Goal: Answer question/provide support

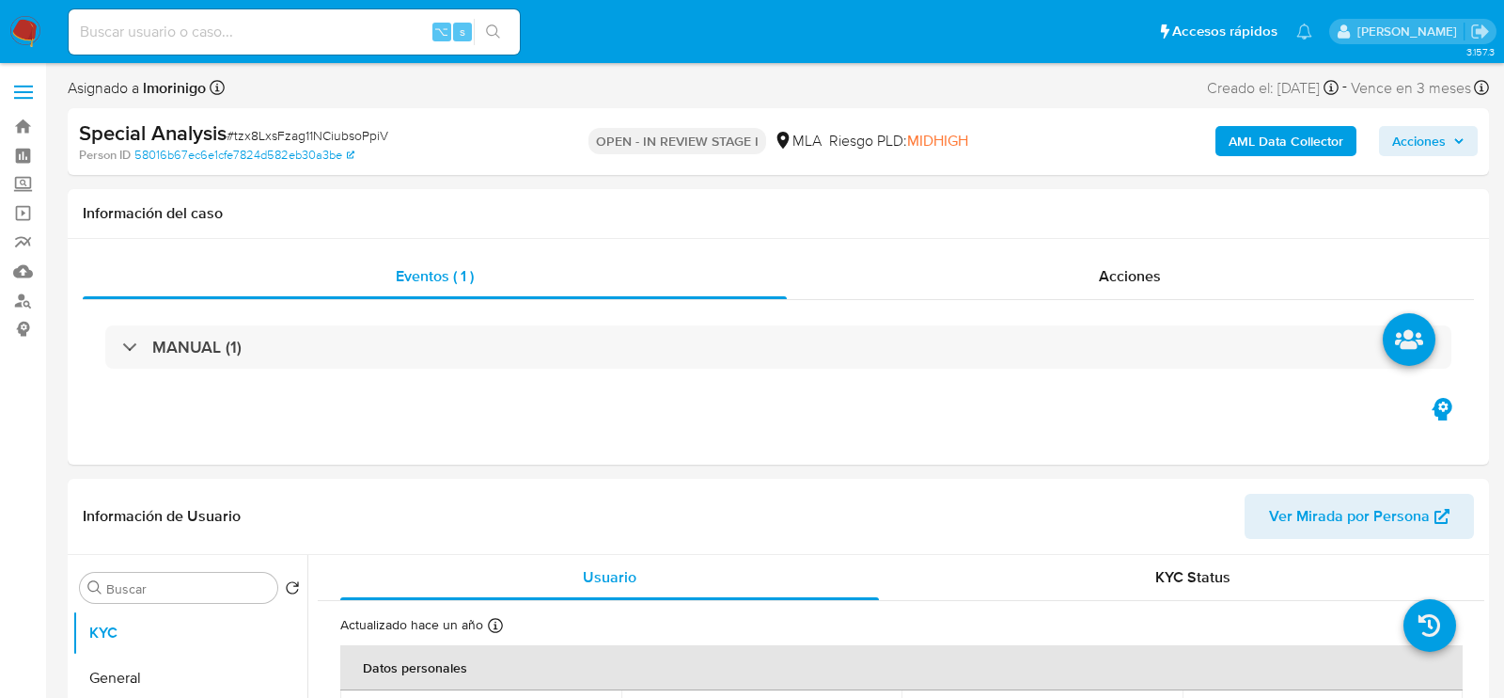
select select "10"
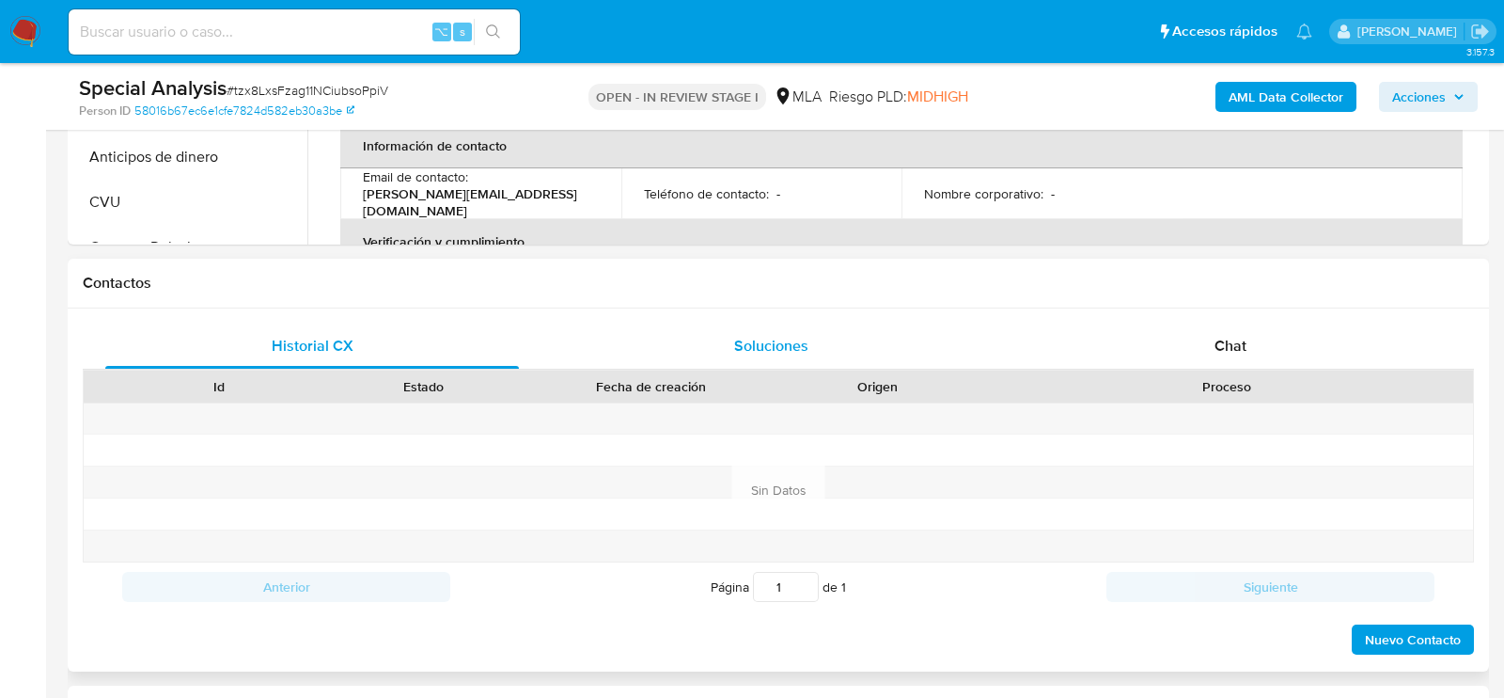
scroll to position [777, 0]
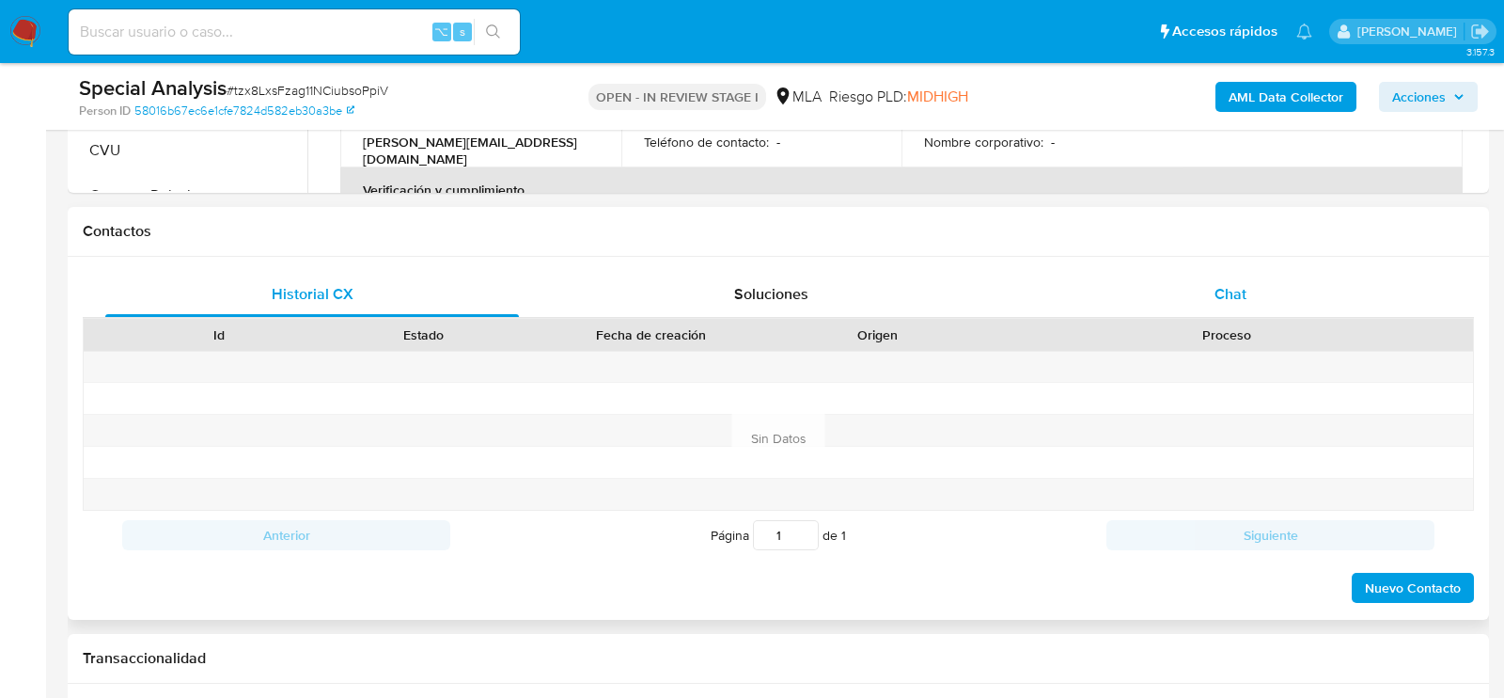
click at [1157, 294] on div "Chat" at bounding box center [1231, 294] width 414 height 45
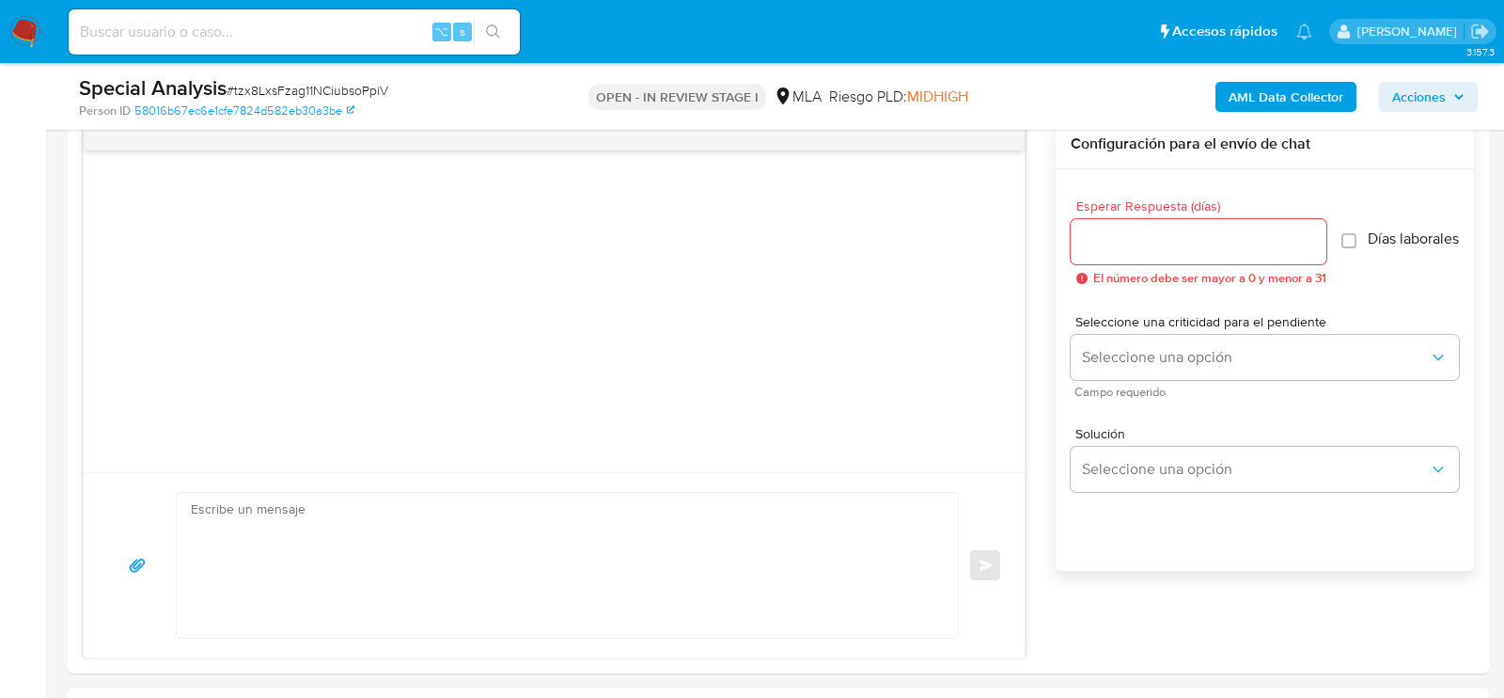
scroll to position [1014, 0]
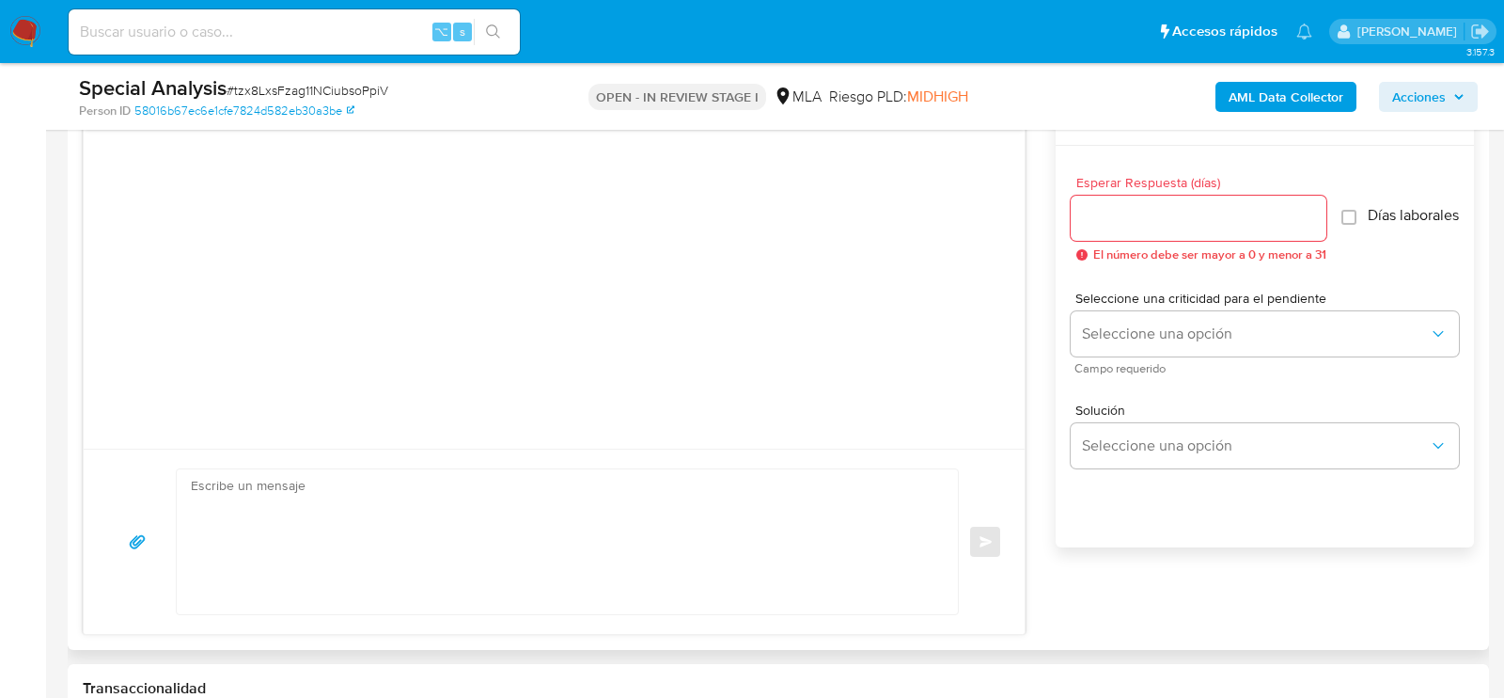
click at [210, 552] on textarea at bounding box center [563, 541] width 744 height 145
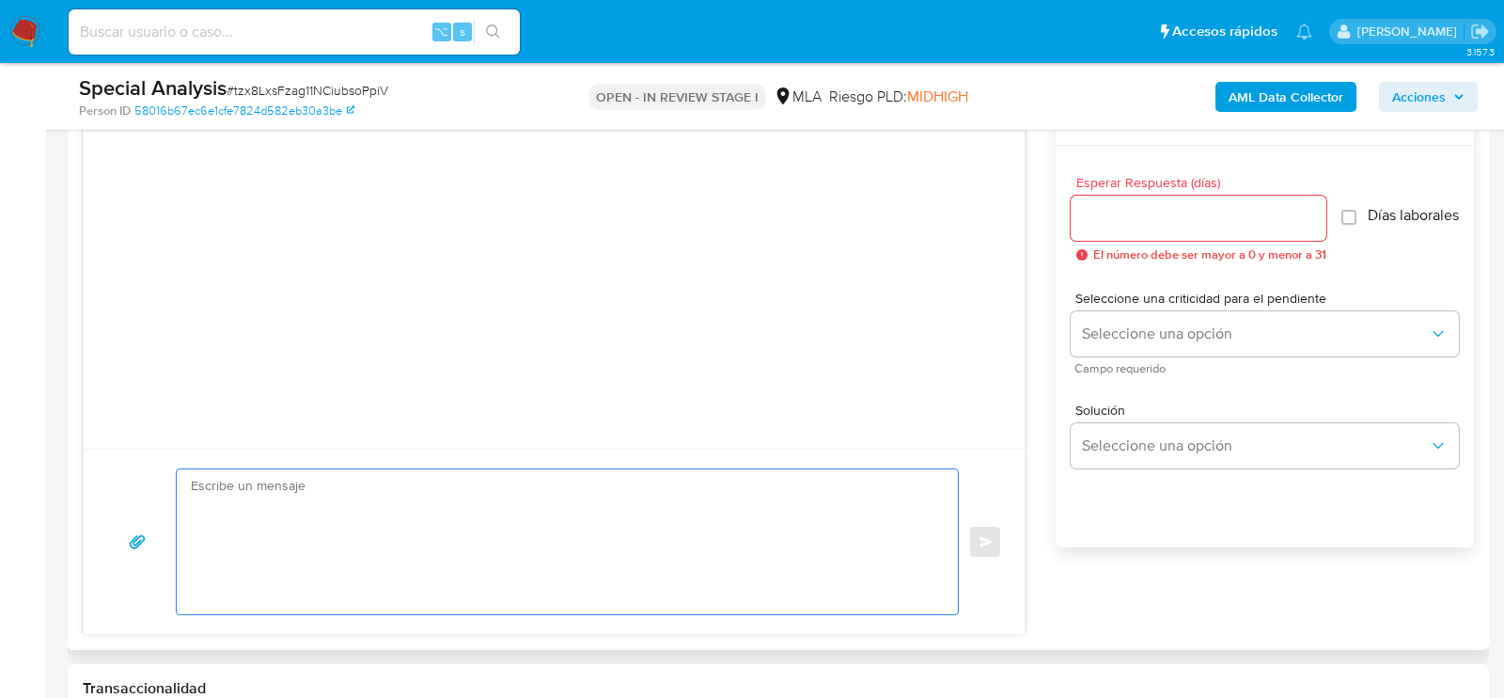
click at [594, 558] on textarea at bounding box center [563, 541] width 744 height 145
paste textarea "Hola , En función de las operaciones registradas en tu cuenta de Mercado Pago, …"
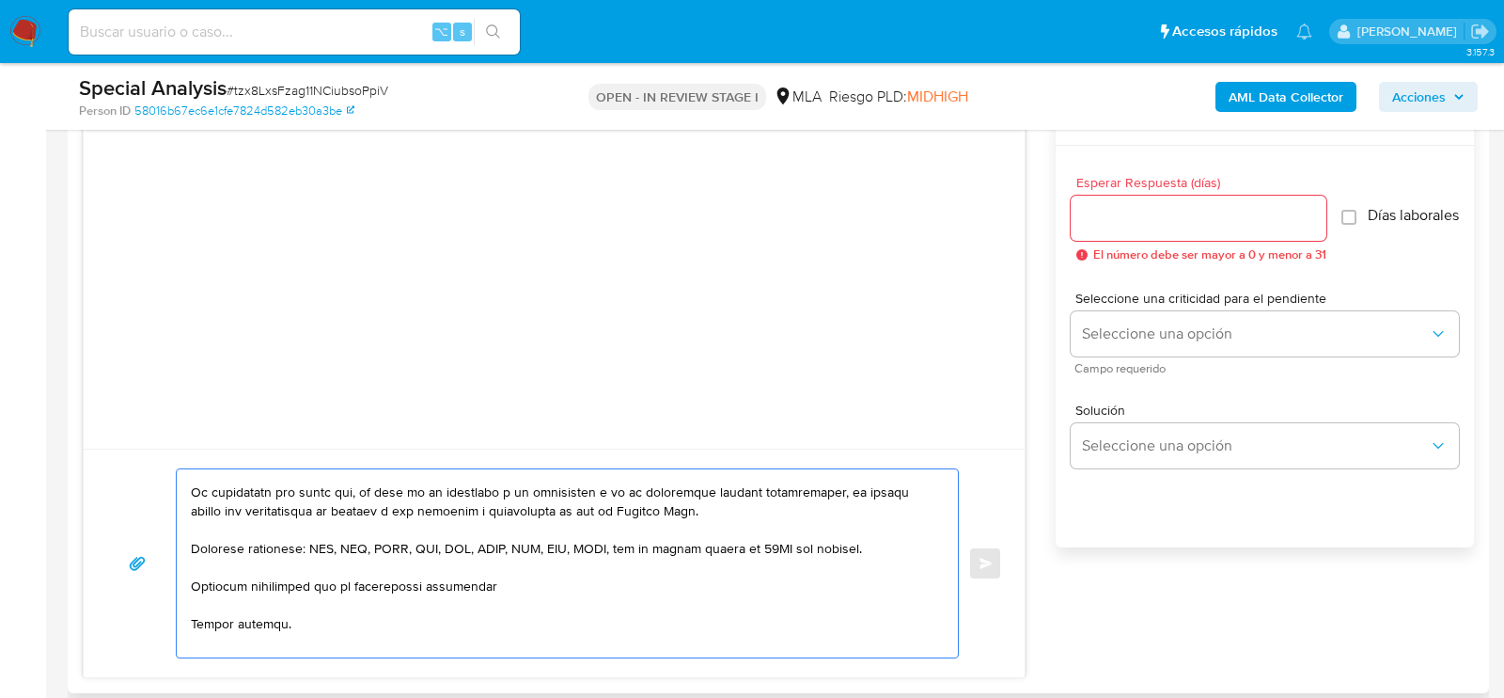
scroll to position [595, 0]
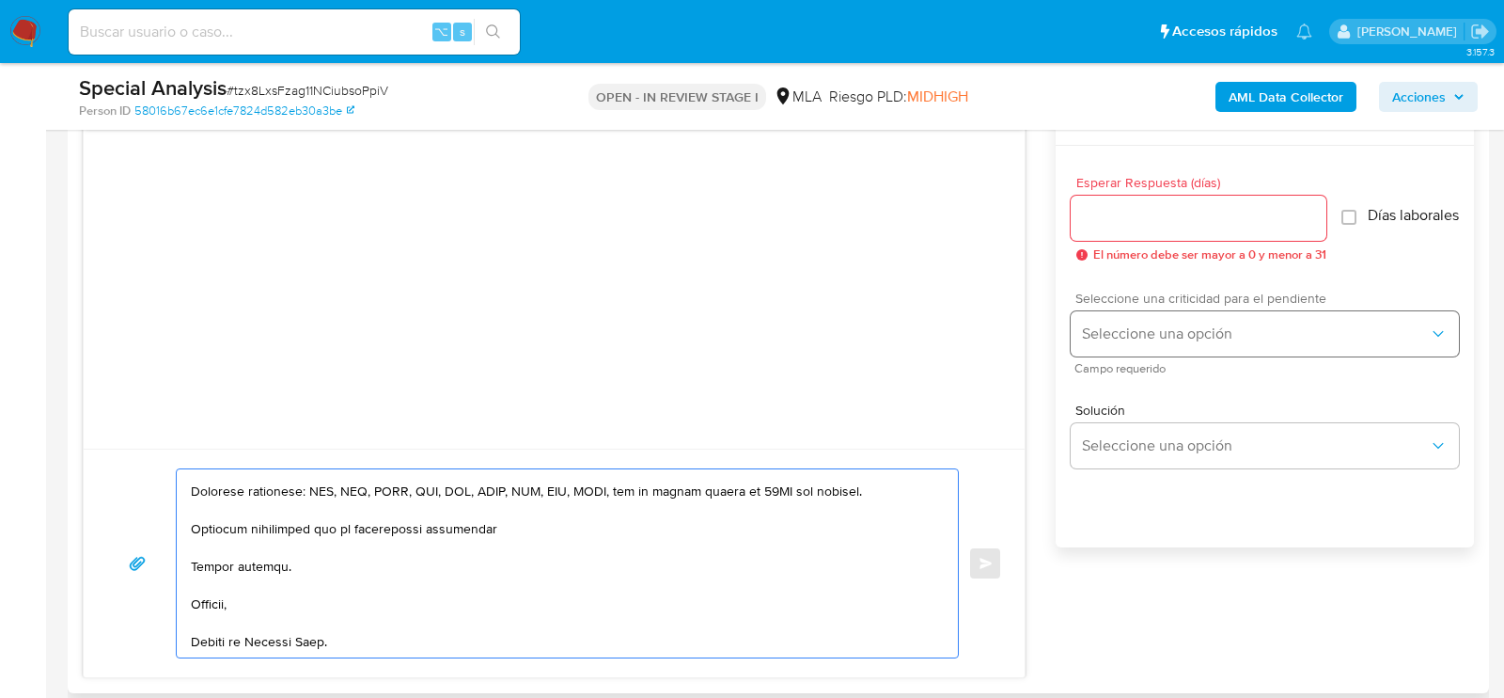
type textarea "Hola , En función de las operaciones registradas en tu cuenta de Mercado Pago, …"
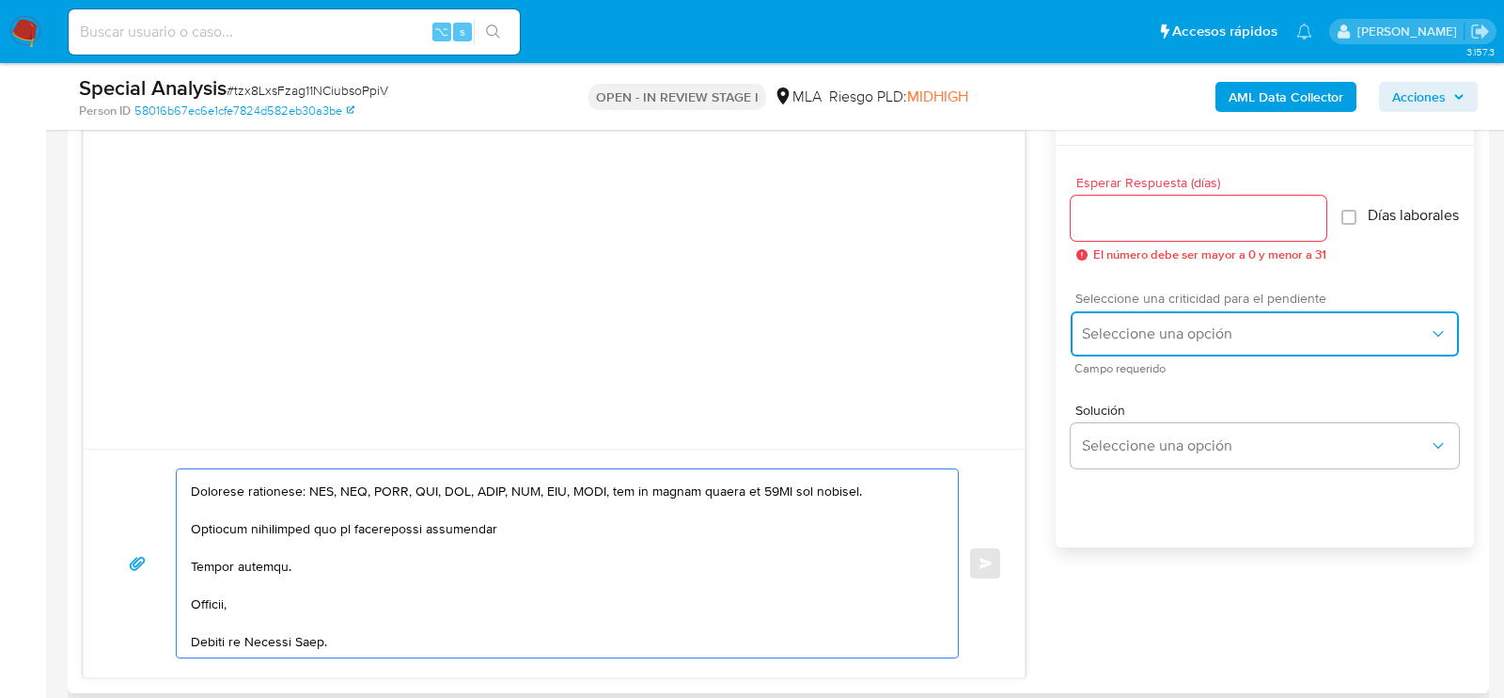
click at [1081, 332] on button "Seleccione una opción" at bounding box center [1265, 333] width 388 height 45
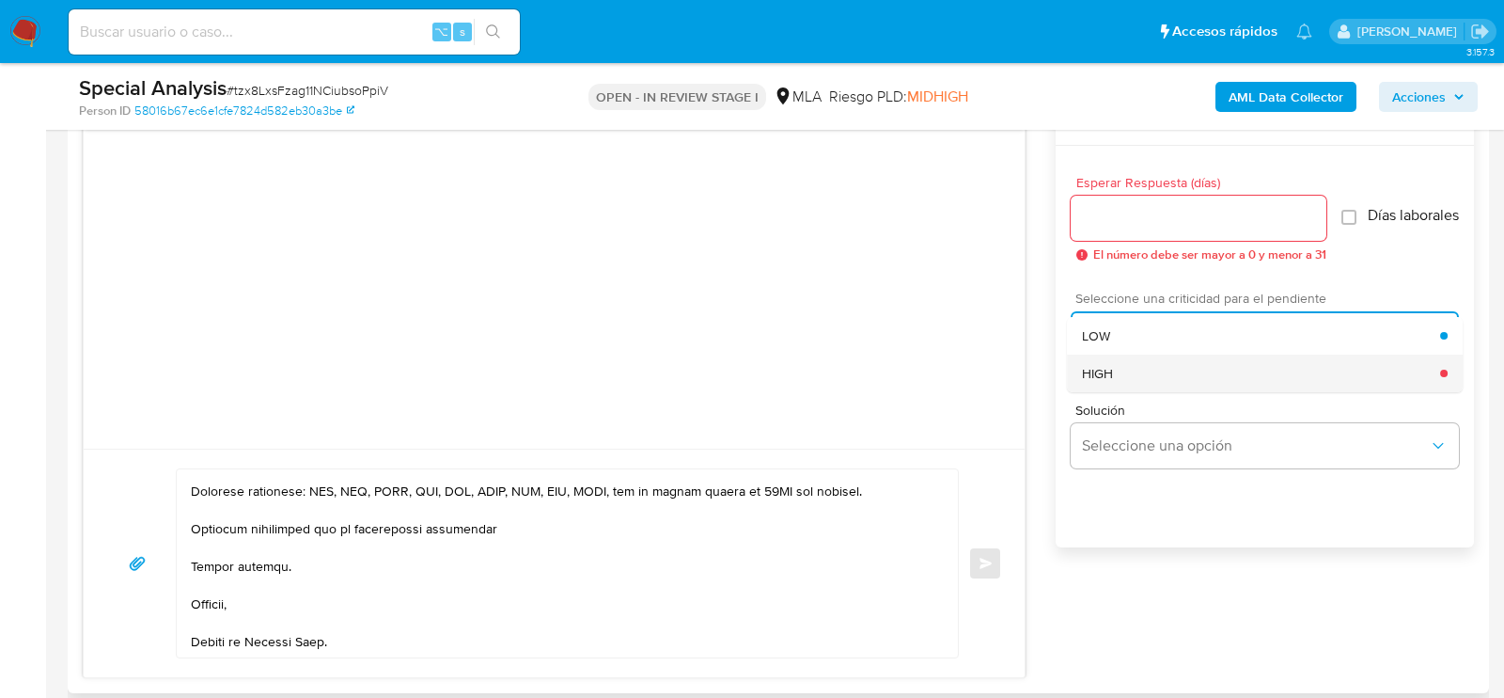
click at [1093, 392] on div "HIGH" at bounding box center [1261, 373] width 358 height 38
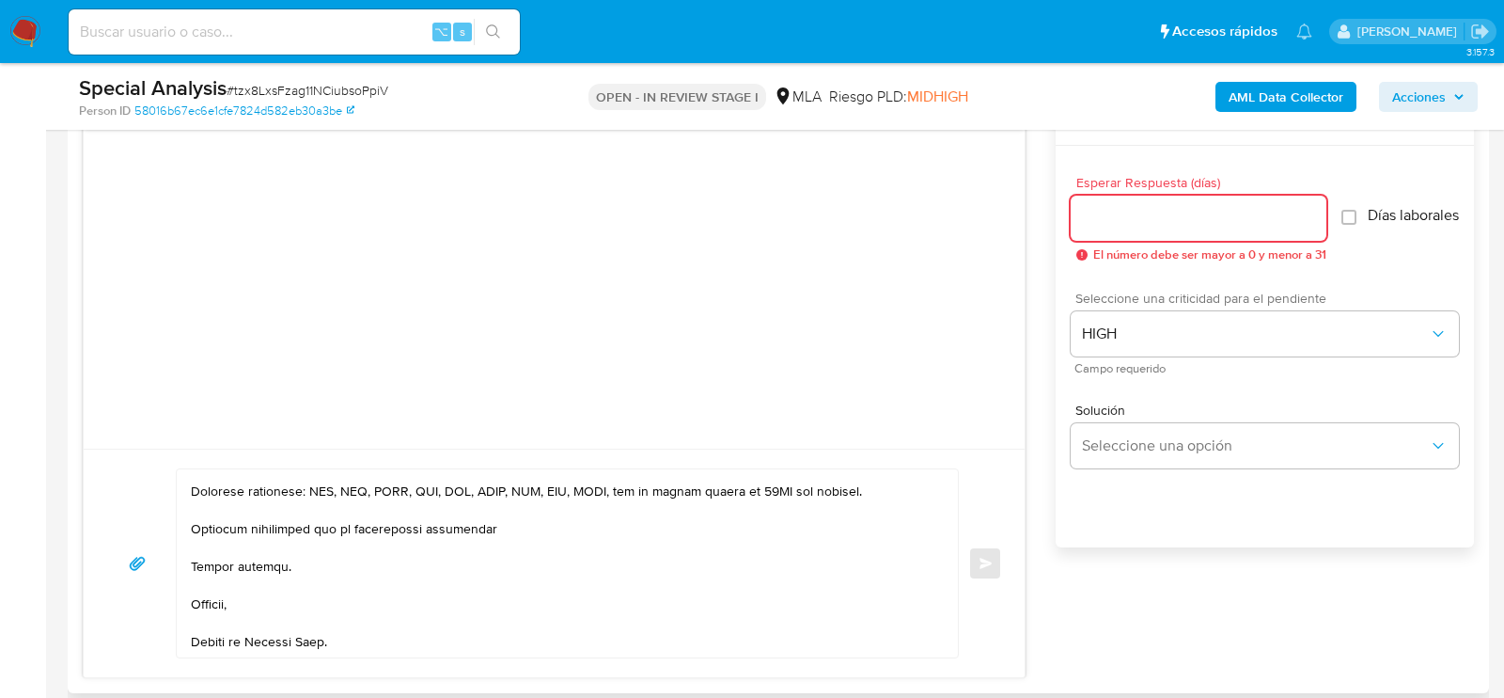
click at [1096, 211] on input "Esperar Respuesta (días)" at bounding box center [1199, 218] width 256 height 24
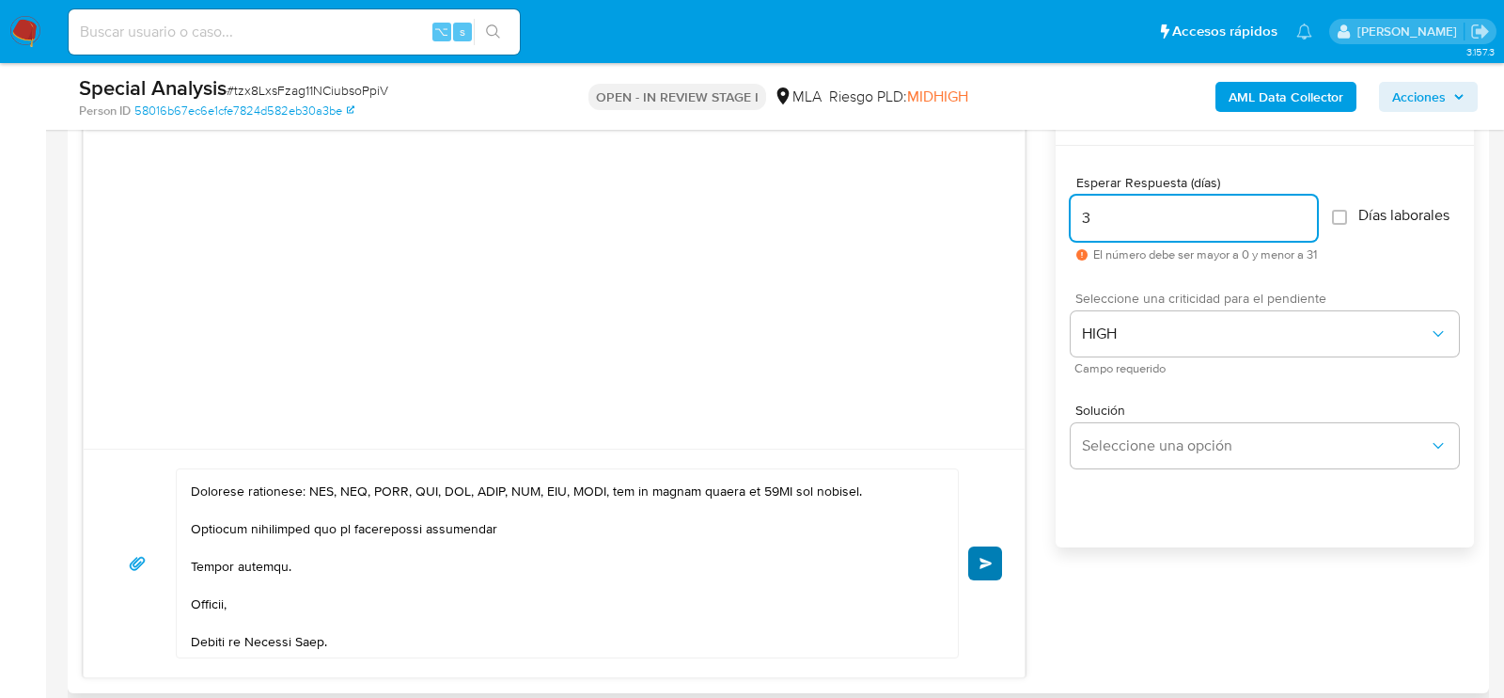
type input "3"
click at [989, 558] on span "Enviar" at bounding box center [986, 563] width 13 height 11
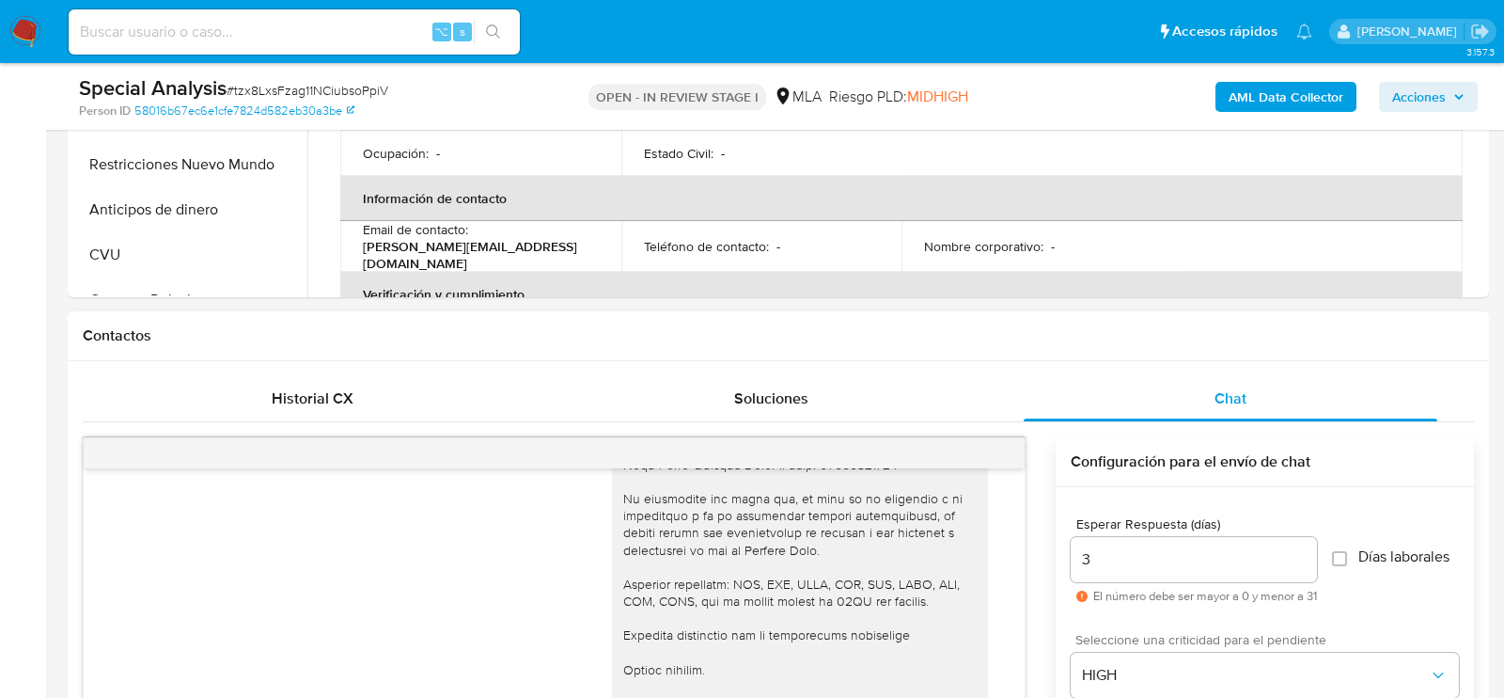
scroll to position [572, 0]
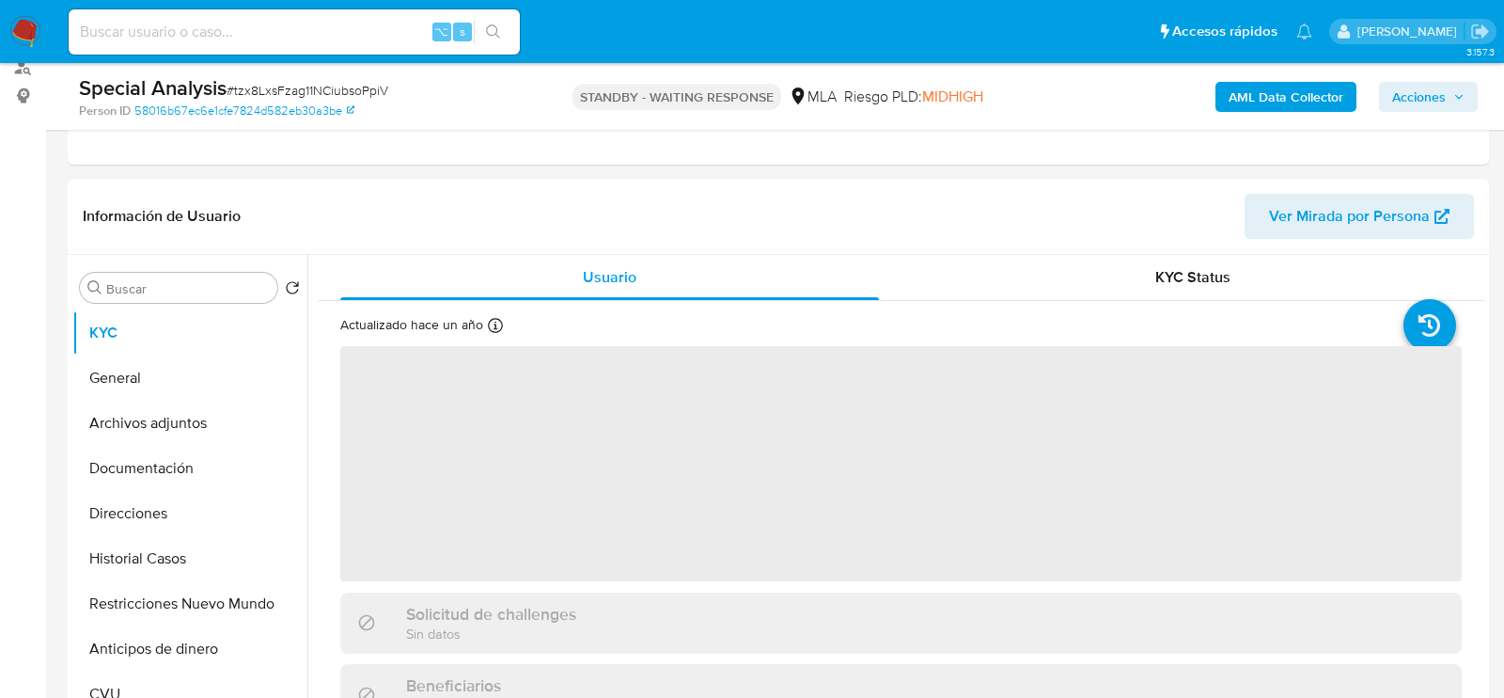
scroll to position [322, 0]
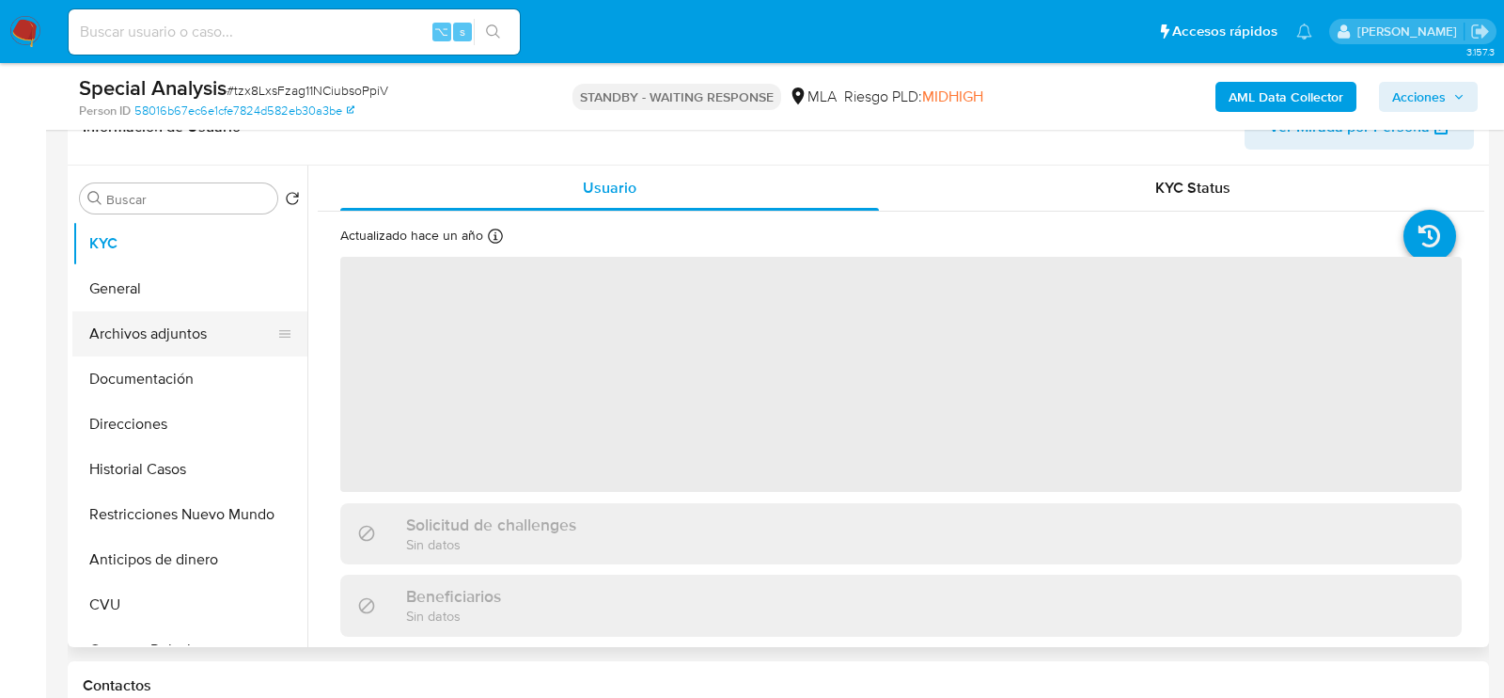
click at [110, 324] on button "Archivos adjuntos" at bounding box center [182, 333] width 220 height 45
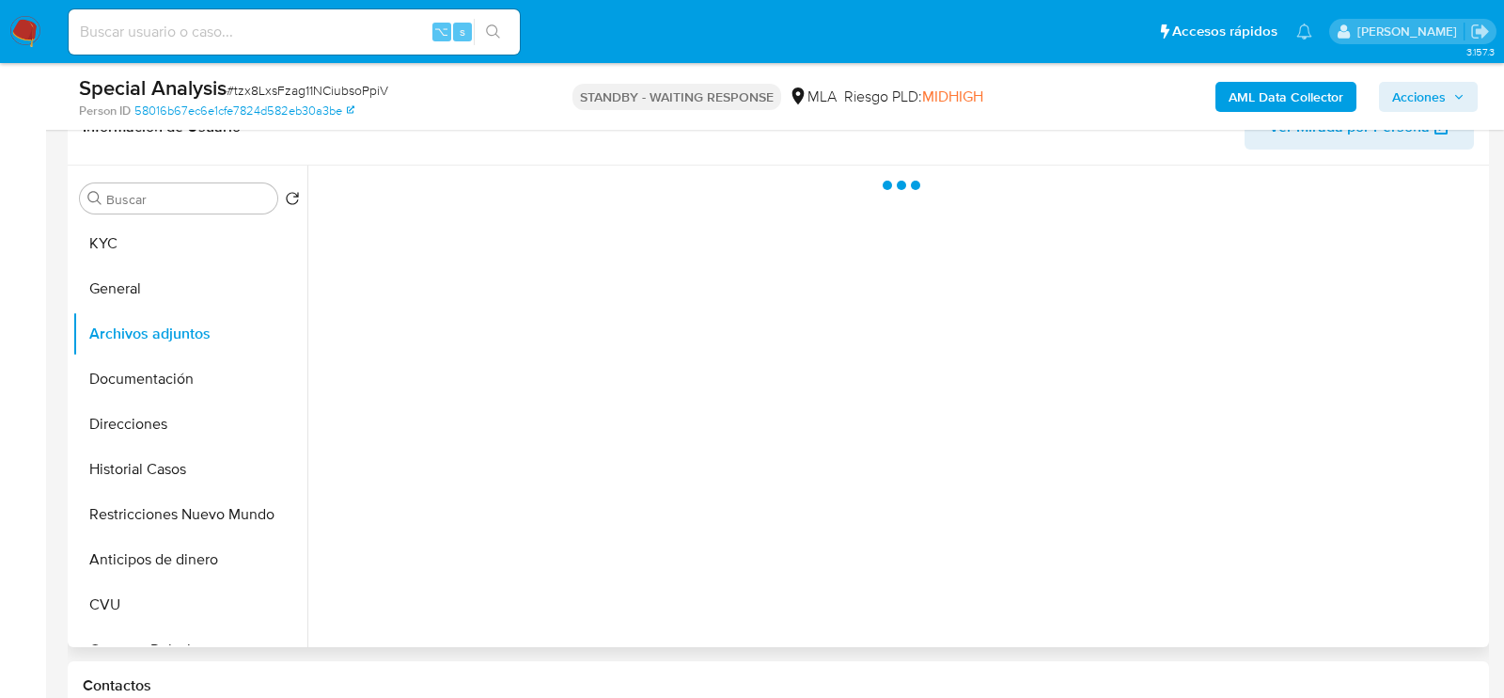
select select "10"
click at [180, 377] on button "Documentación" at bounding box center [182, 378] width 220 height 45
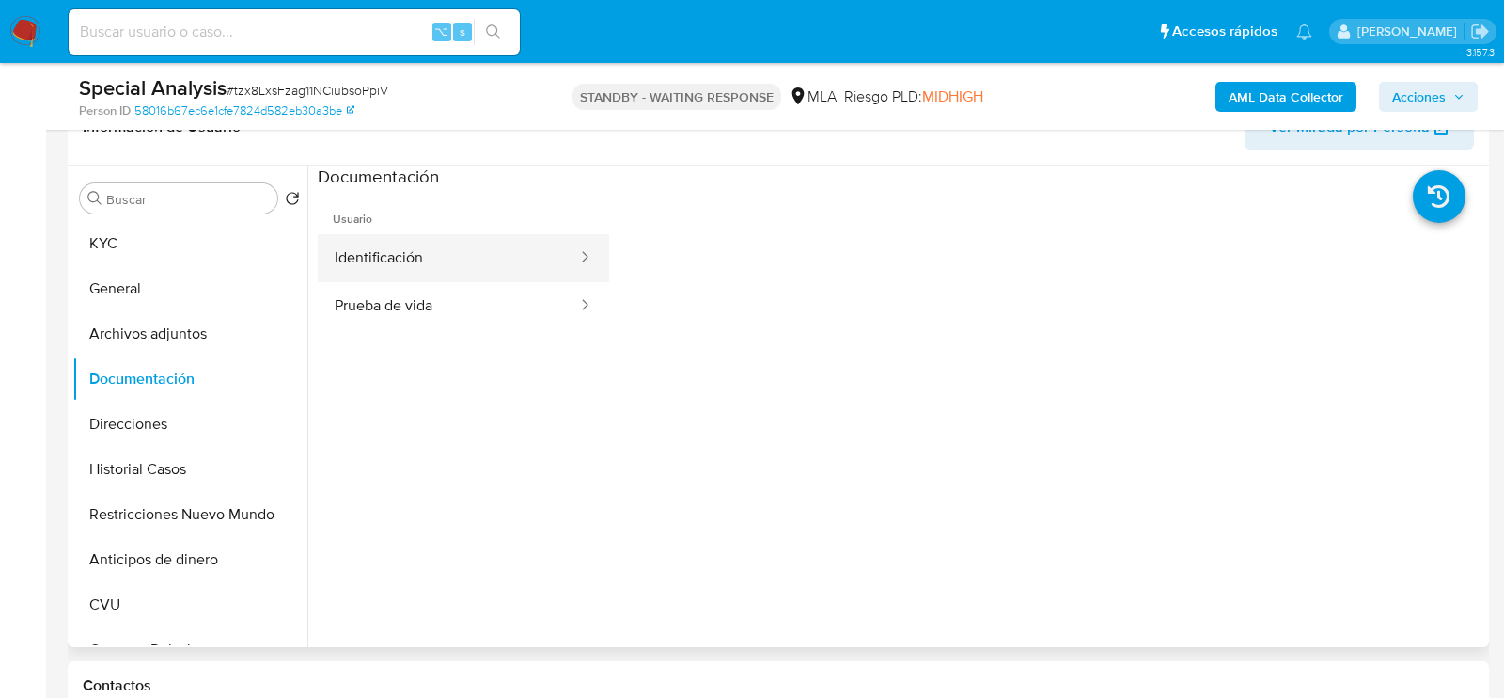
click at [446, 254] on button "Identificación" at bounding box center [448, 258] width 261 height 48
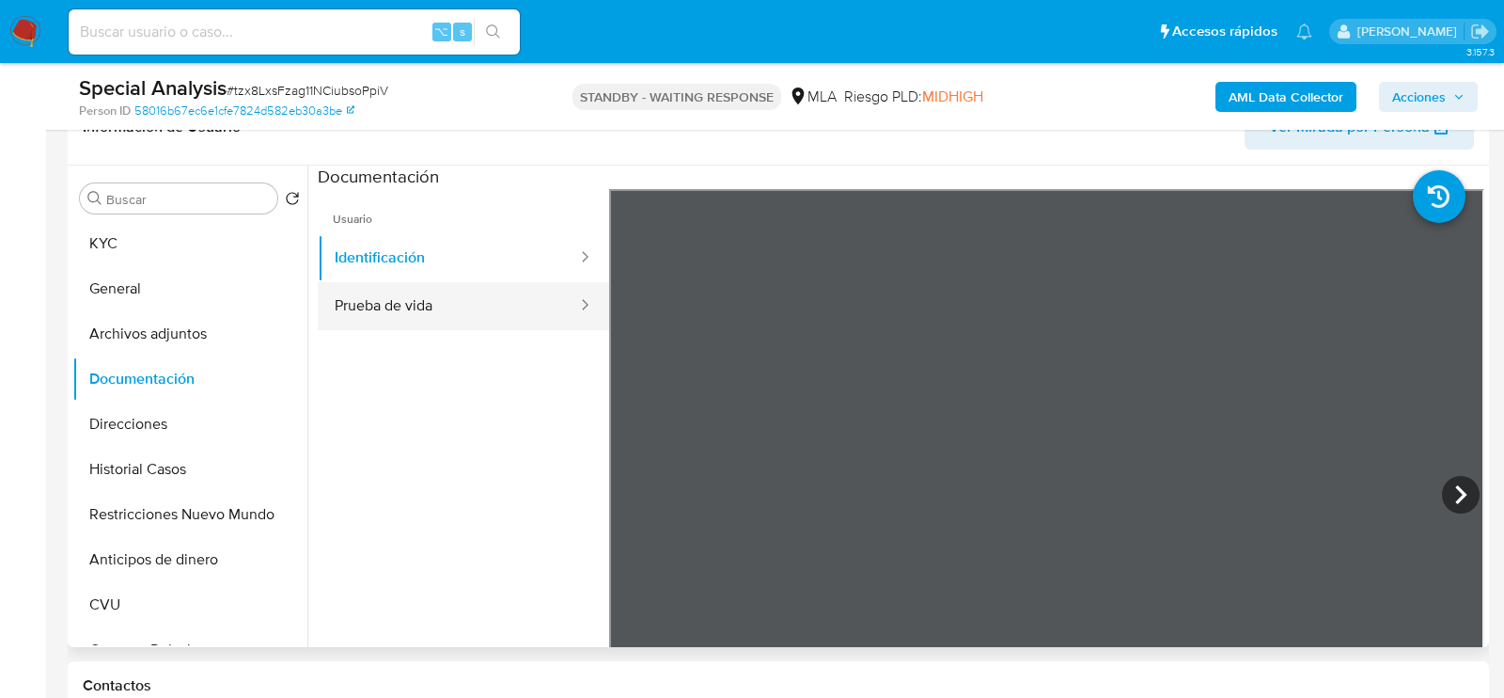
click at [491, 317] on button "Prueba de vida" at bounding box center [448, 306] width 261 height 48
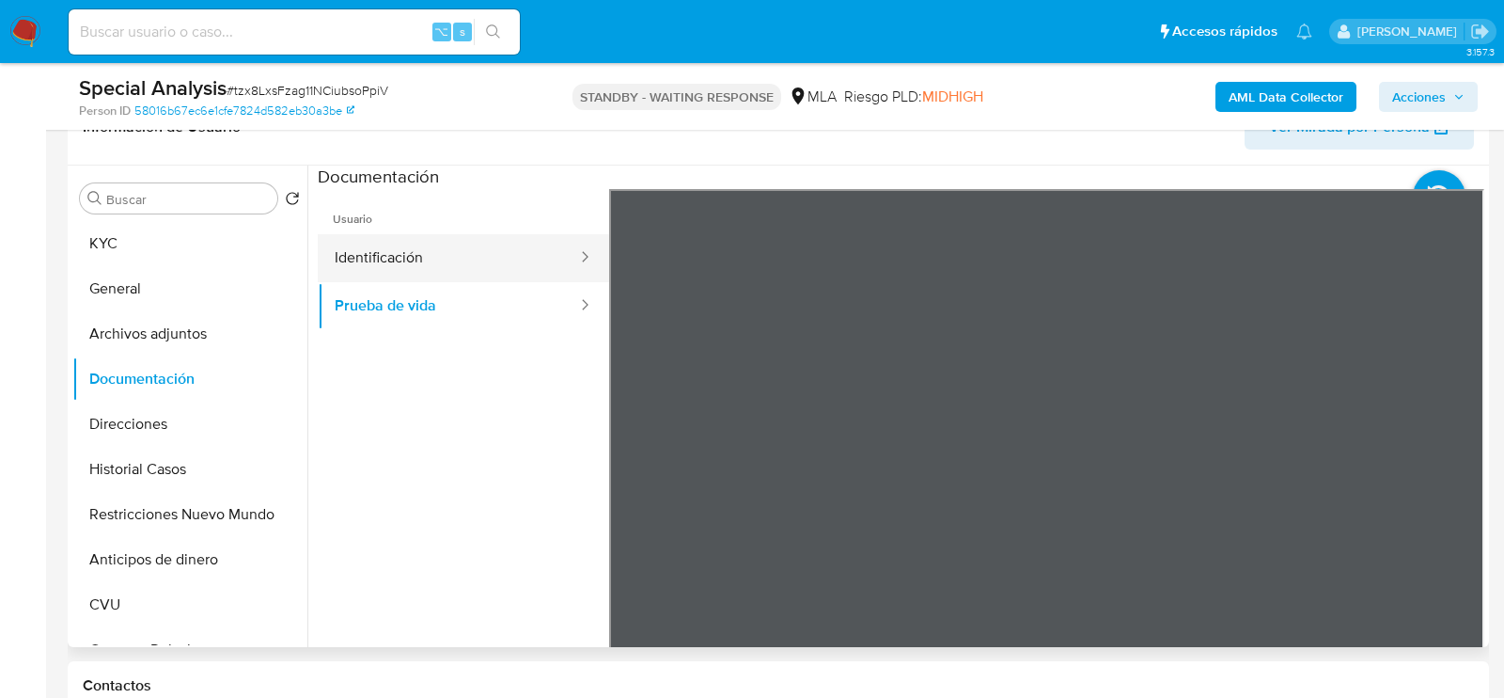
click at [442, 277] on button "Identificación" at bounding box center [448, 258] width 261 height 48
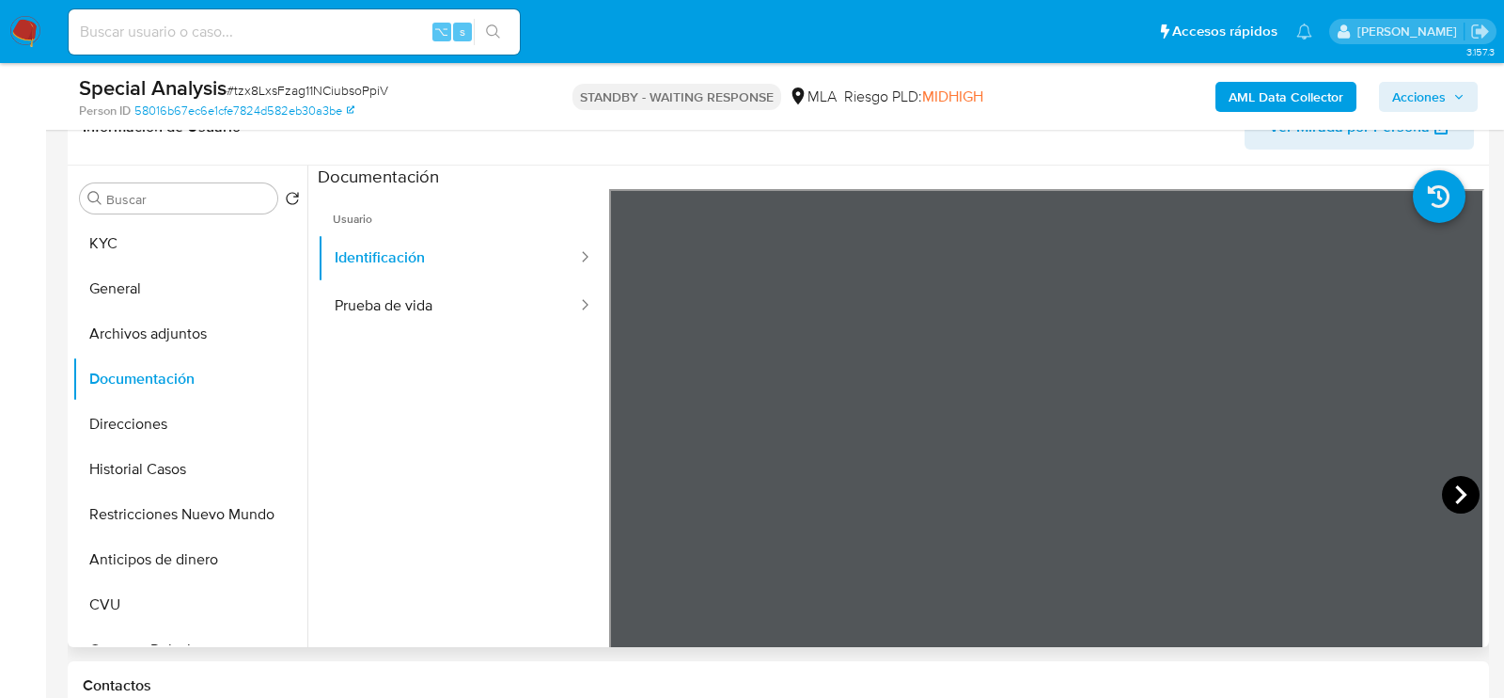
click at [1455, 496] on icon at bounding box center [1460, 494] width 11 height 19
click at [173, 343] on button "Archivos adjuntos" at bounding box center [182, 333] width 220 height 45
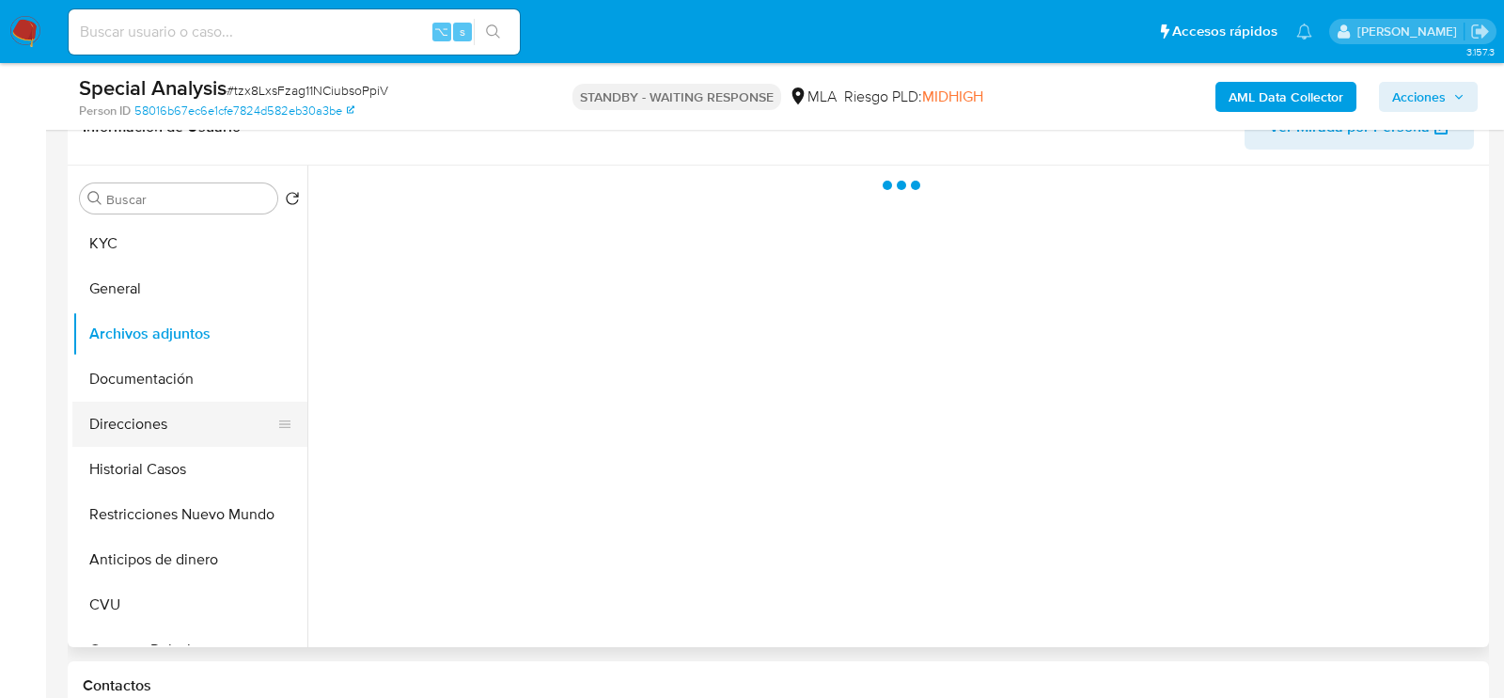
click at [165, 430] on button "Direcciones" at bounding box center [182, 423] width 220 height 45
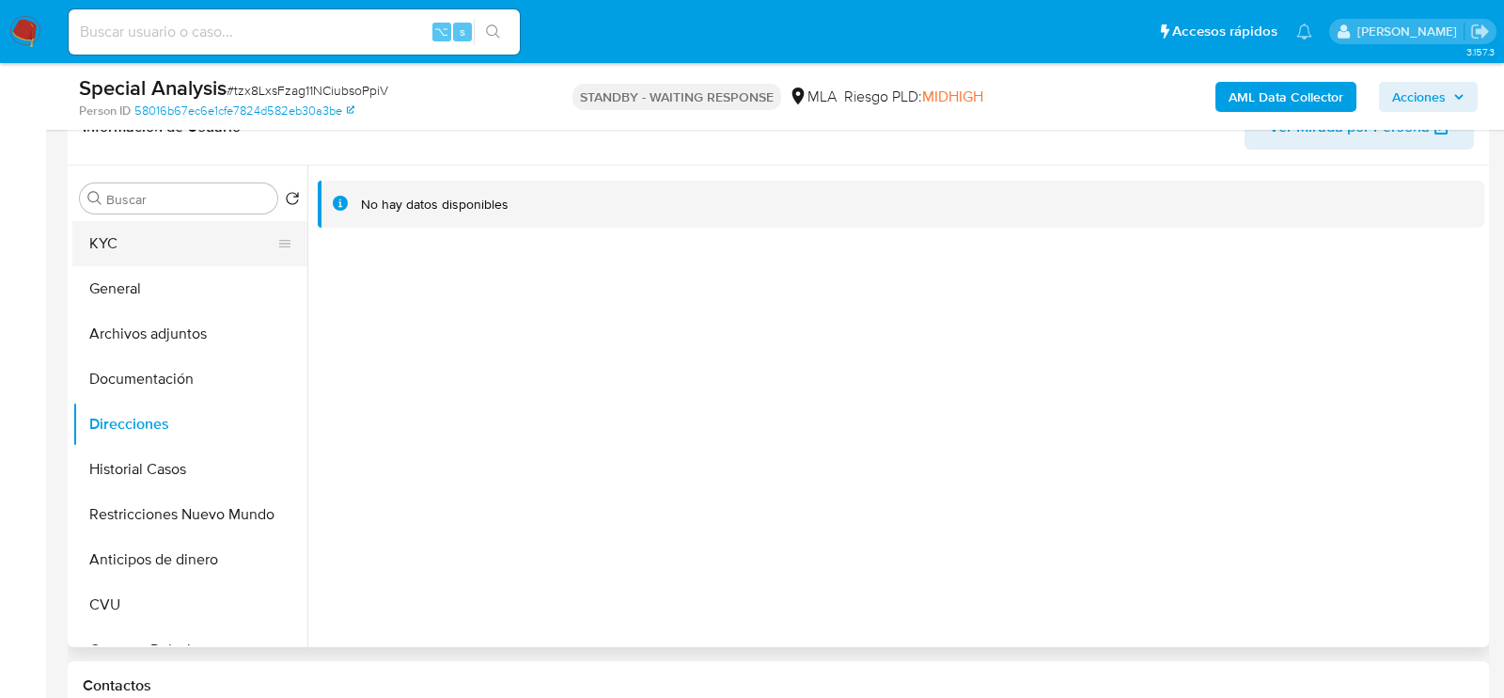
click at [160, 233] on button "KYC" at bounding box center [182, 243] width 220 height 45
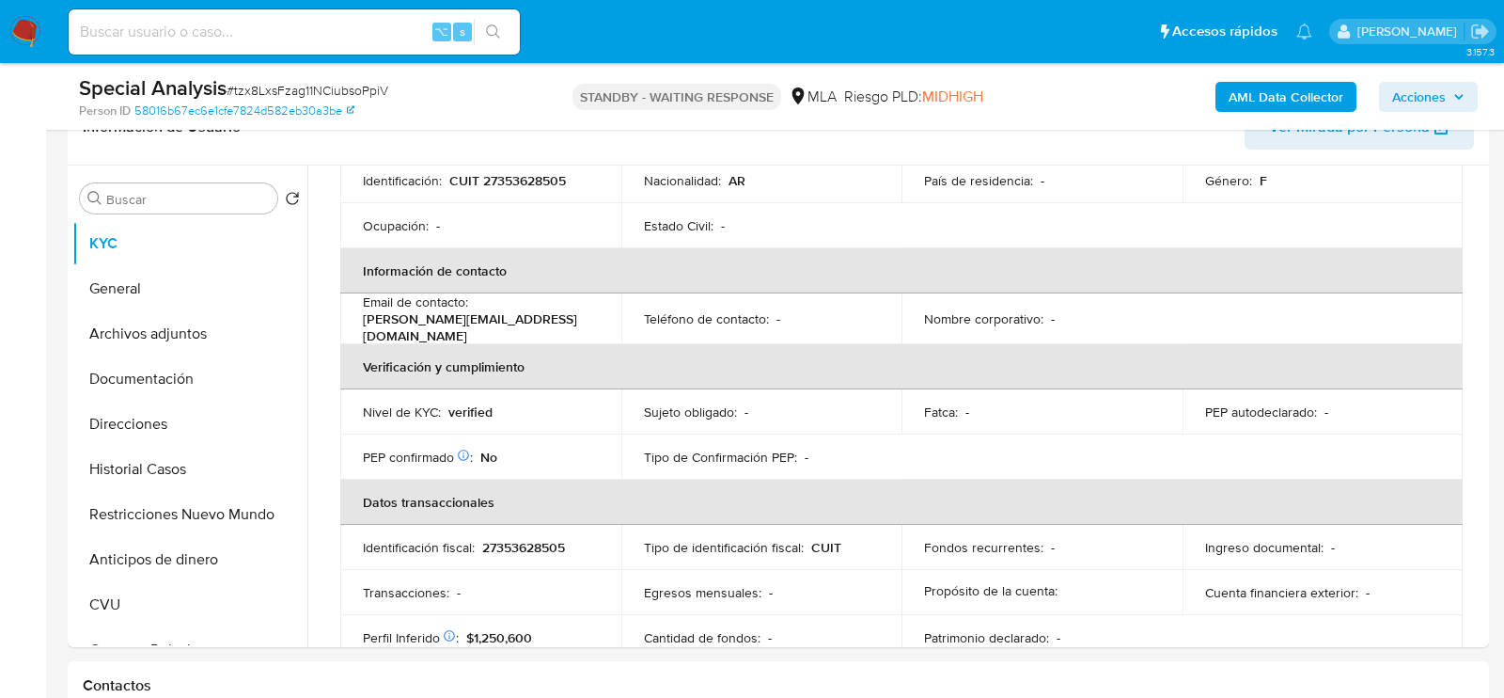
scroll to position [244, 0]
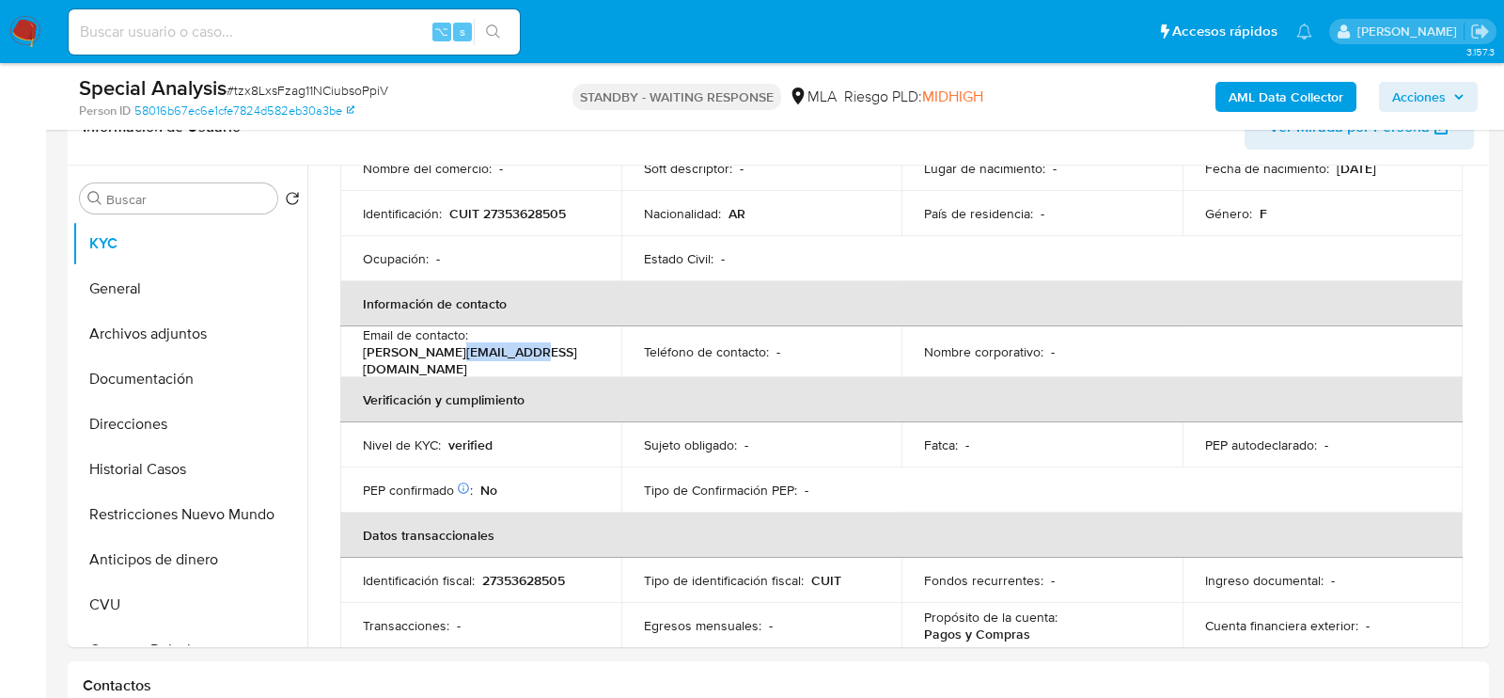
drag, startPoint x: 451, startPoint y: 357, endPoint x: 518, endPoint y: 361, distance: 66.9
click at [518, 361] on p "[PERSON_NAME][EMAIL_ADDRESS][DOMAIN_NAME]" at bounding box center [477, 360] width 228 height 34
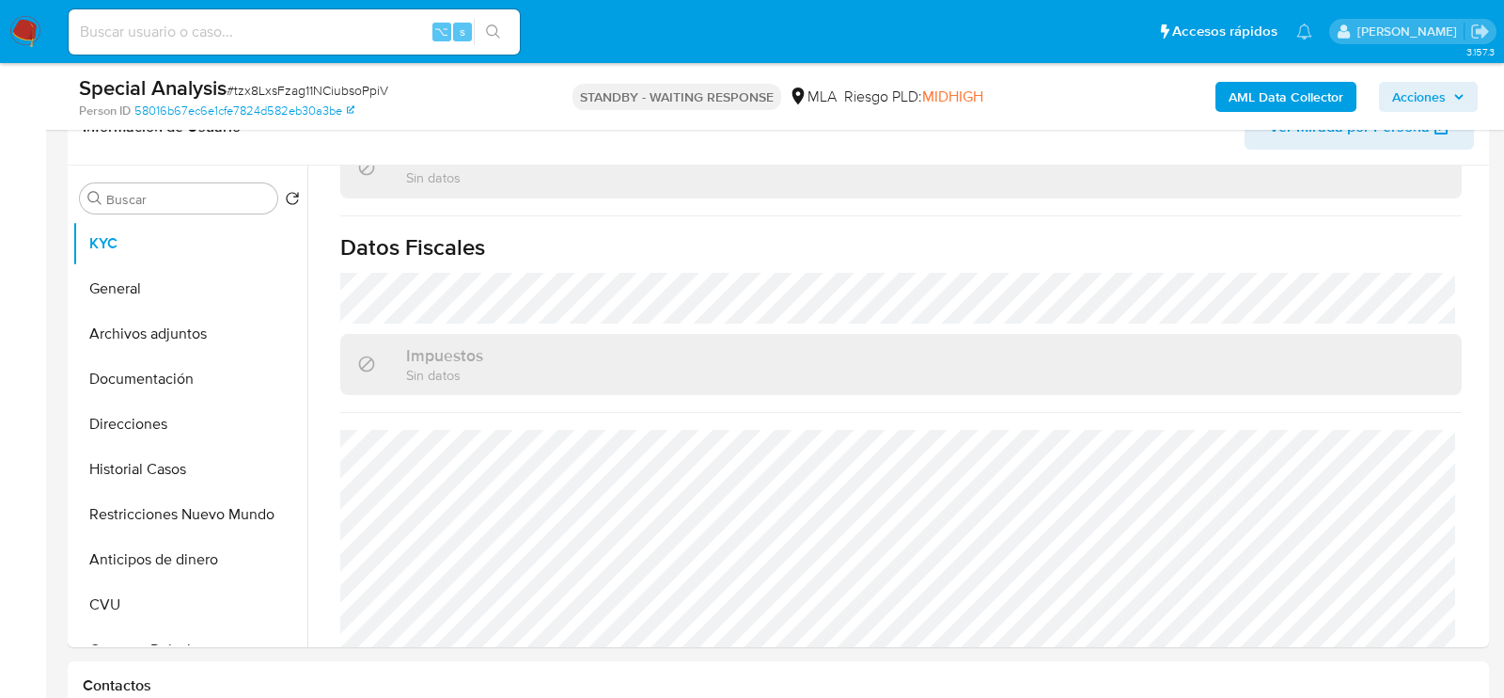
scroll to position [1038, 0]
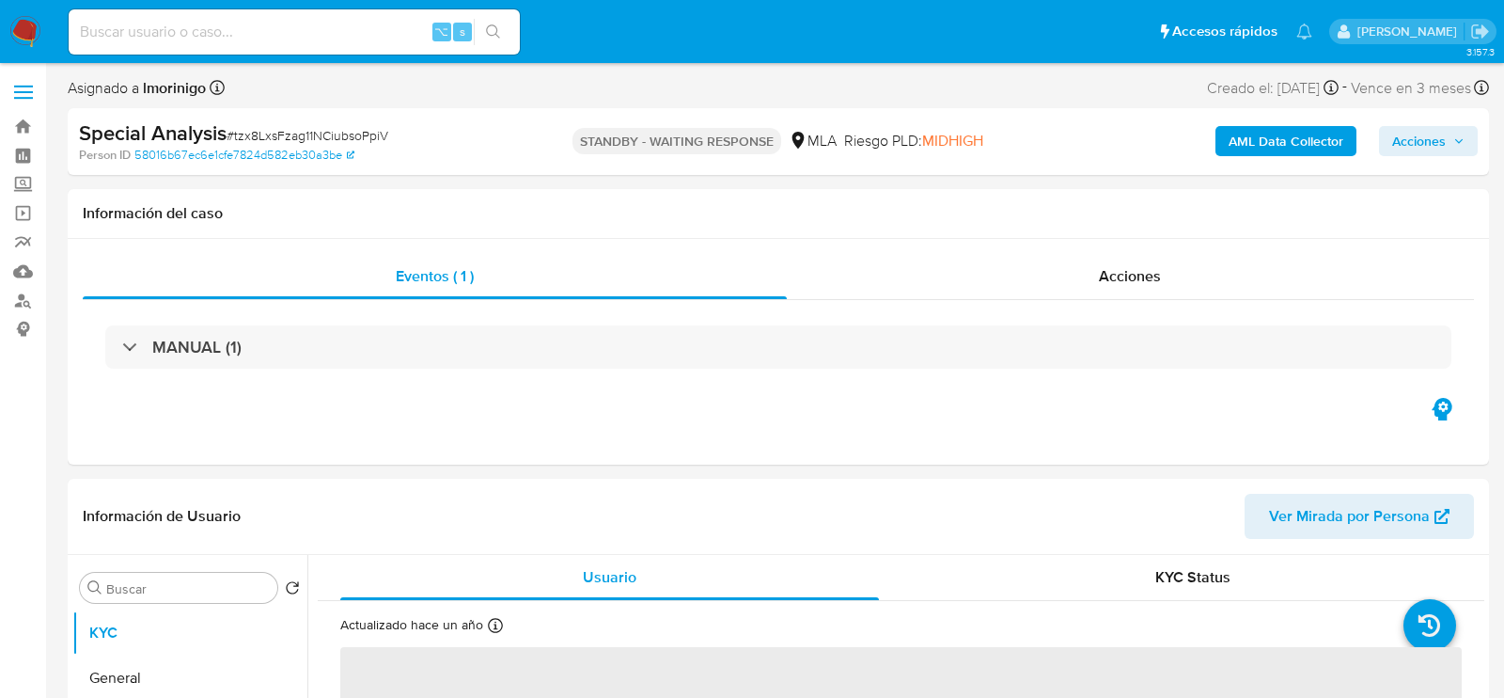
select select "10"
